Goal: Task Accomplishment & Management: Use online tool/utility

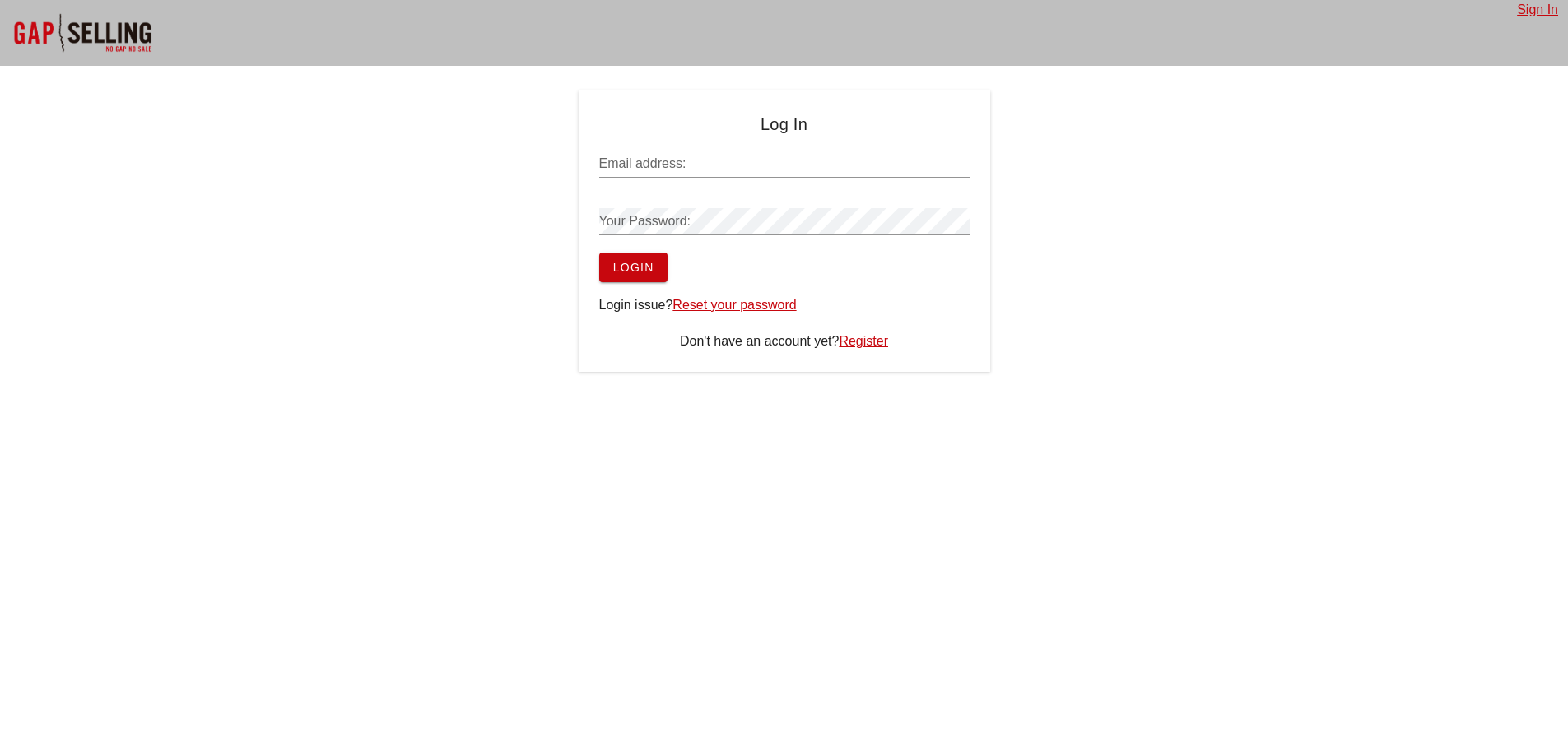
type input "sean@salesgrowth.com"
click at [619, 267] on span "Login" at bounding box center [633, 267] width 42 height 13
